Goal: Find specific page/section: Find specific page/section

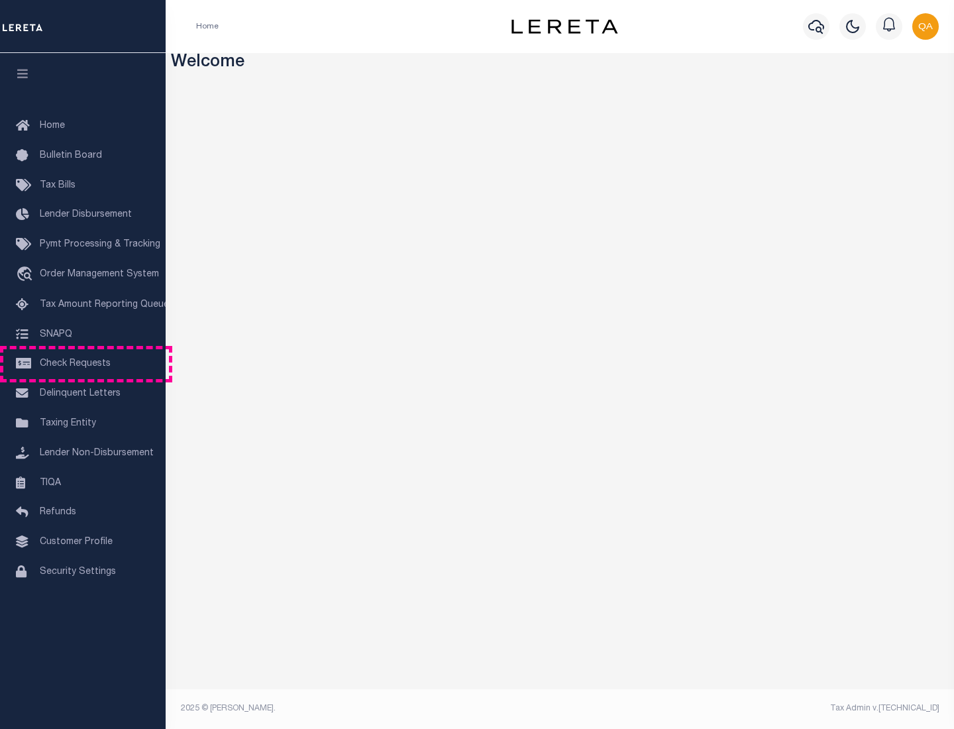
click at [83, 364] on span "Check Requests" at bounding box center [75, 363] width 71 height 9
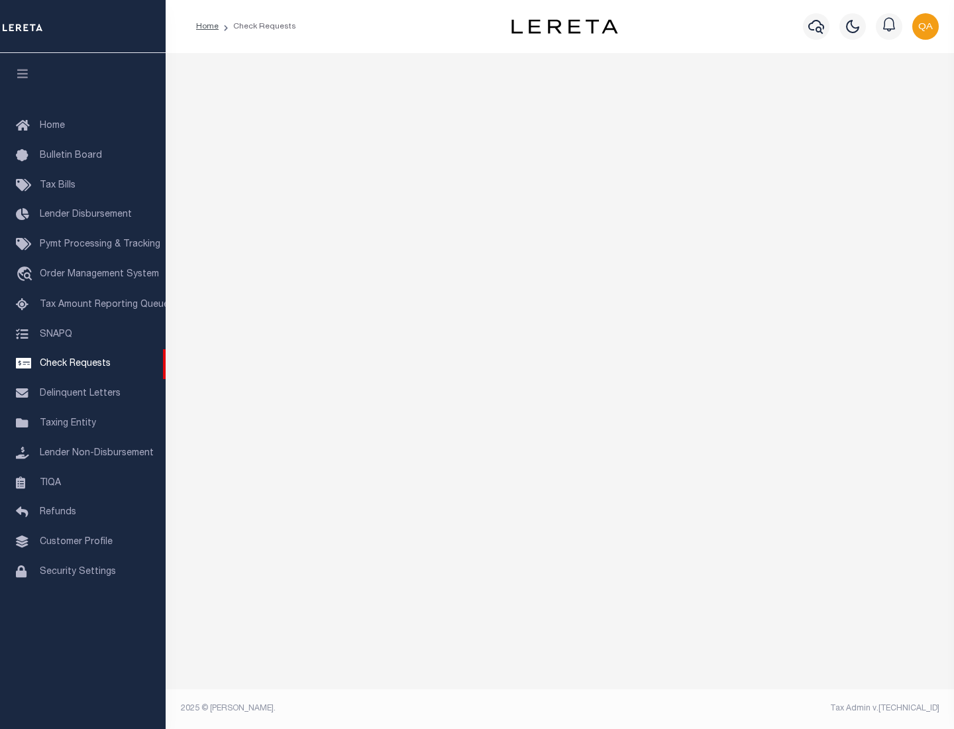
select select "50"
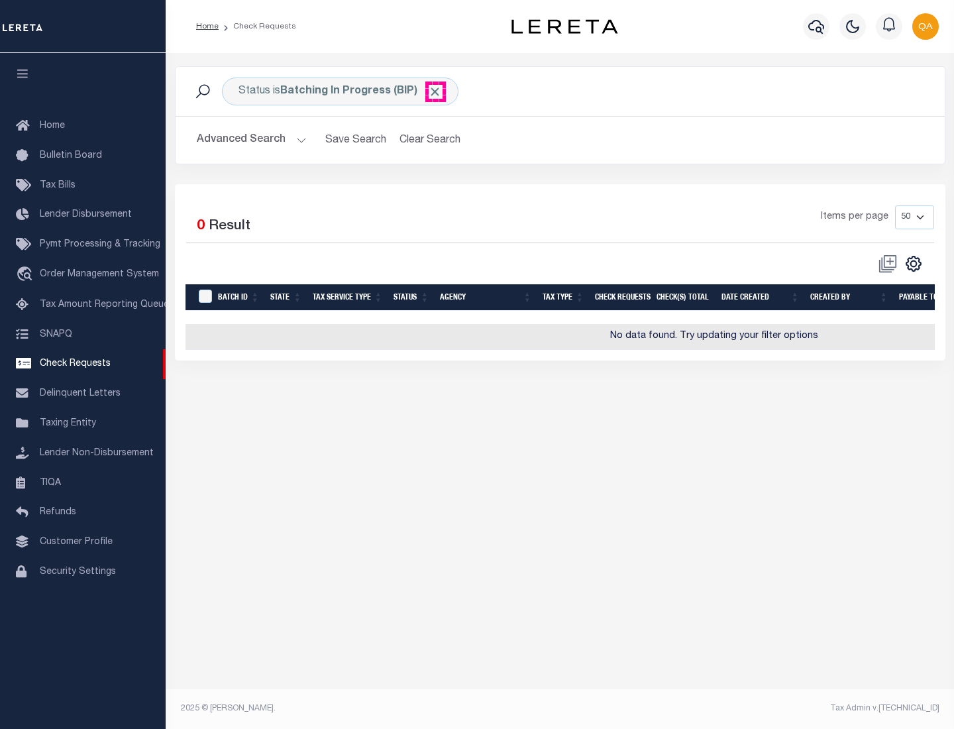
click at [435, 91] on span "Click to Remove" at bounding box center [435, 92] width 14 height 14
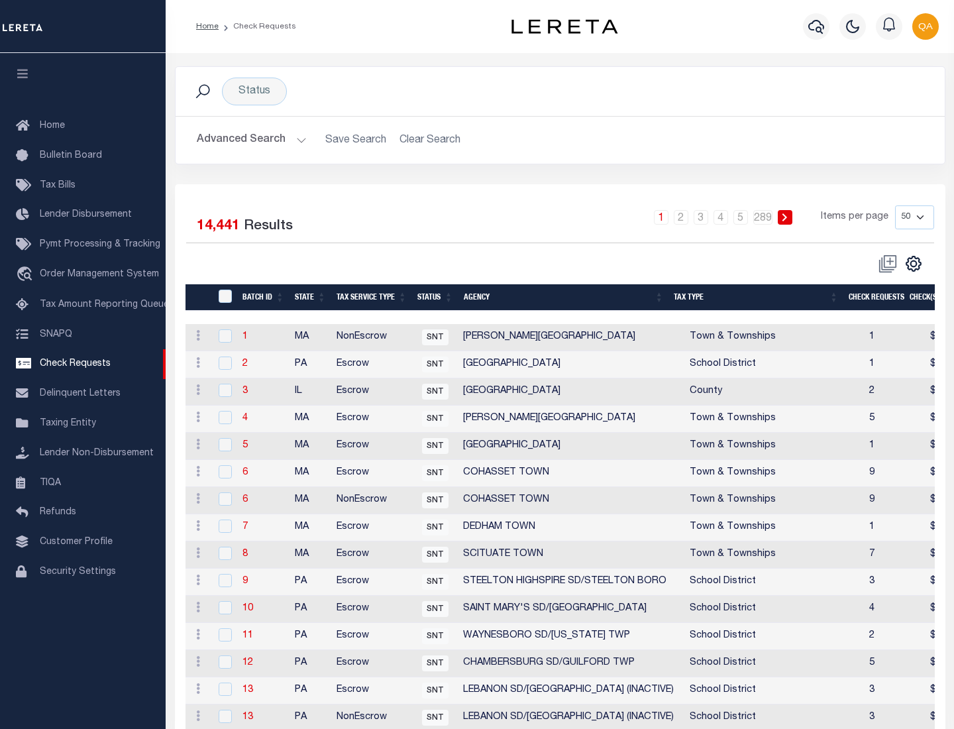
scroll to position [639, 0]
